Goal: Check status: Check status

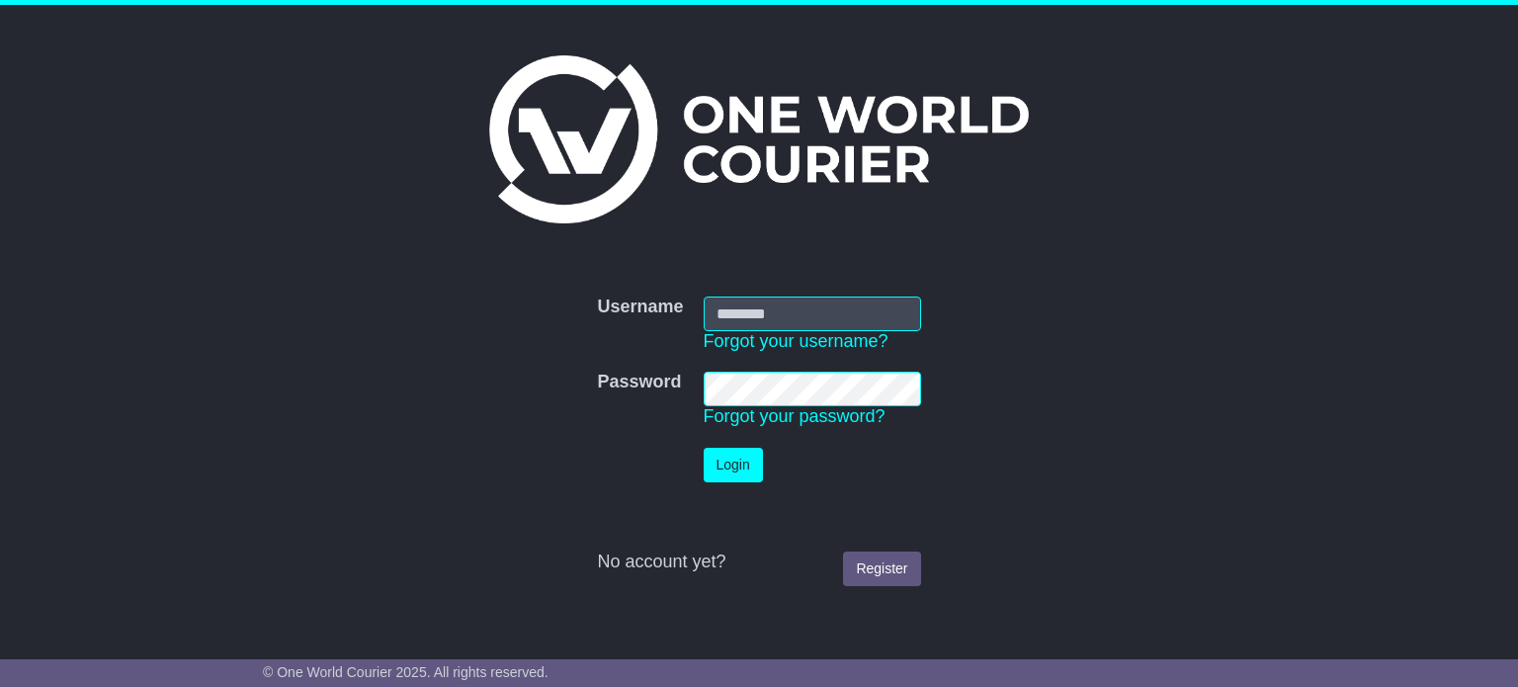
type input "**********"
click at [732, 465] on button "Login" at bounding box center [733, 465] width 59 height 35
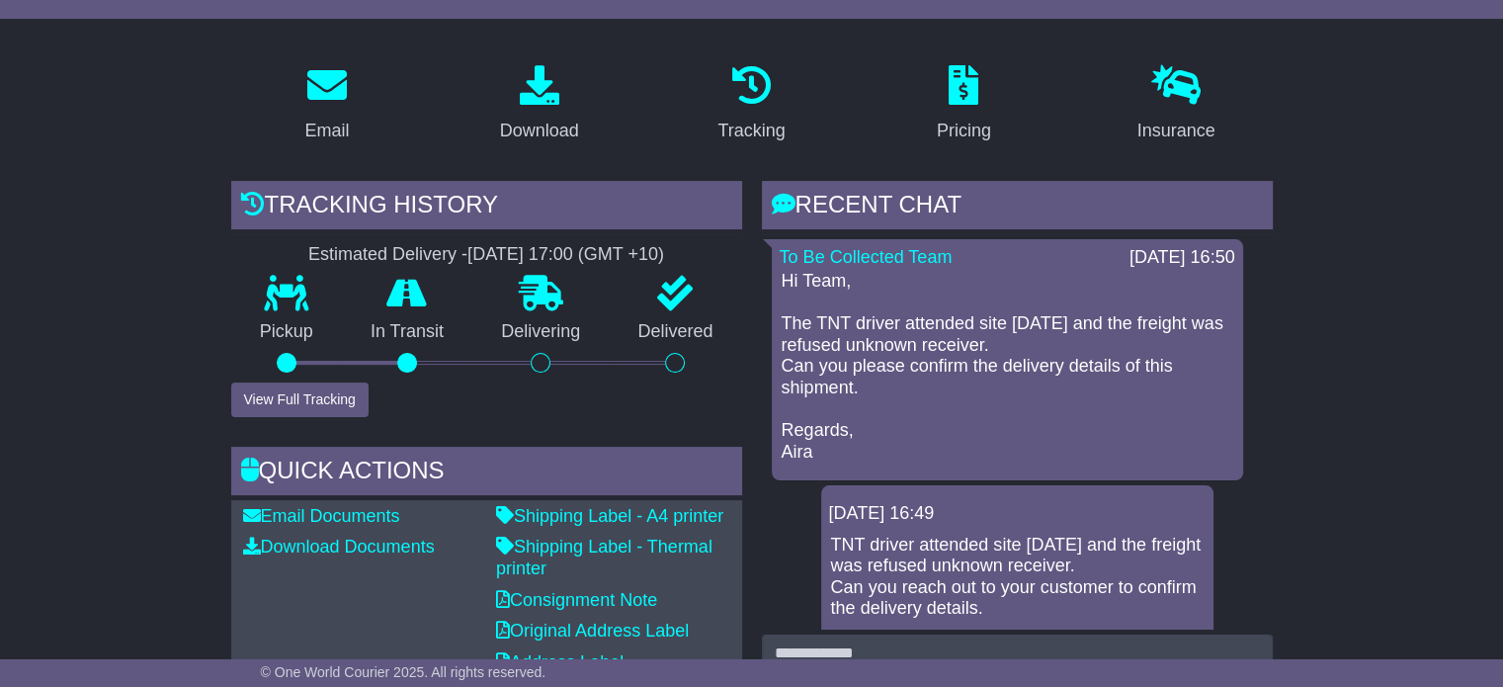
scroll to position [297, 0]
